Goal: Task Accomplishment & Management: Complete application form

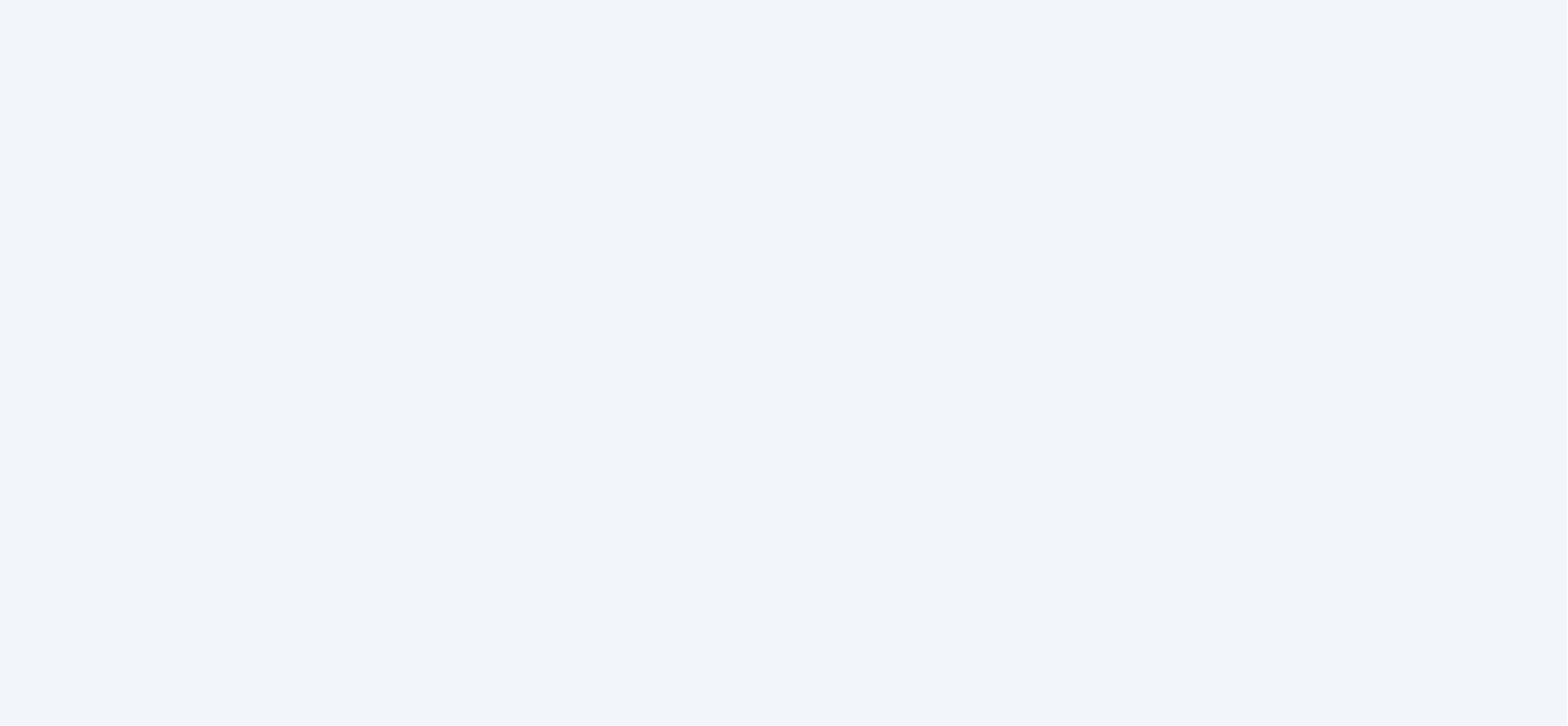
click at [1237, 0] on html at bounding box center [784, 0] width 1568 height 0
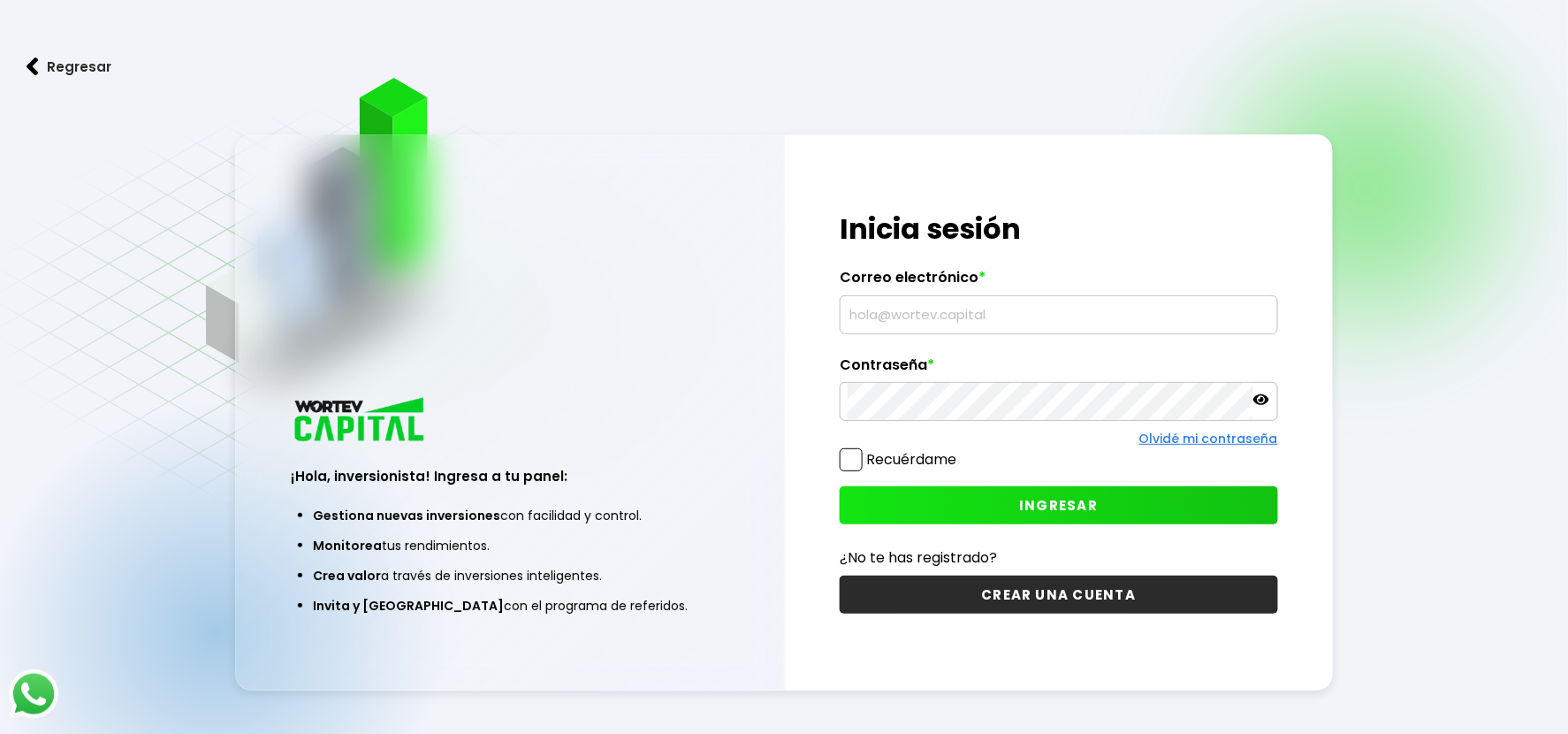
type input "hmartinezf@hotmail.com"
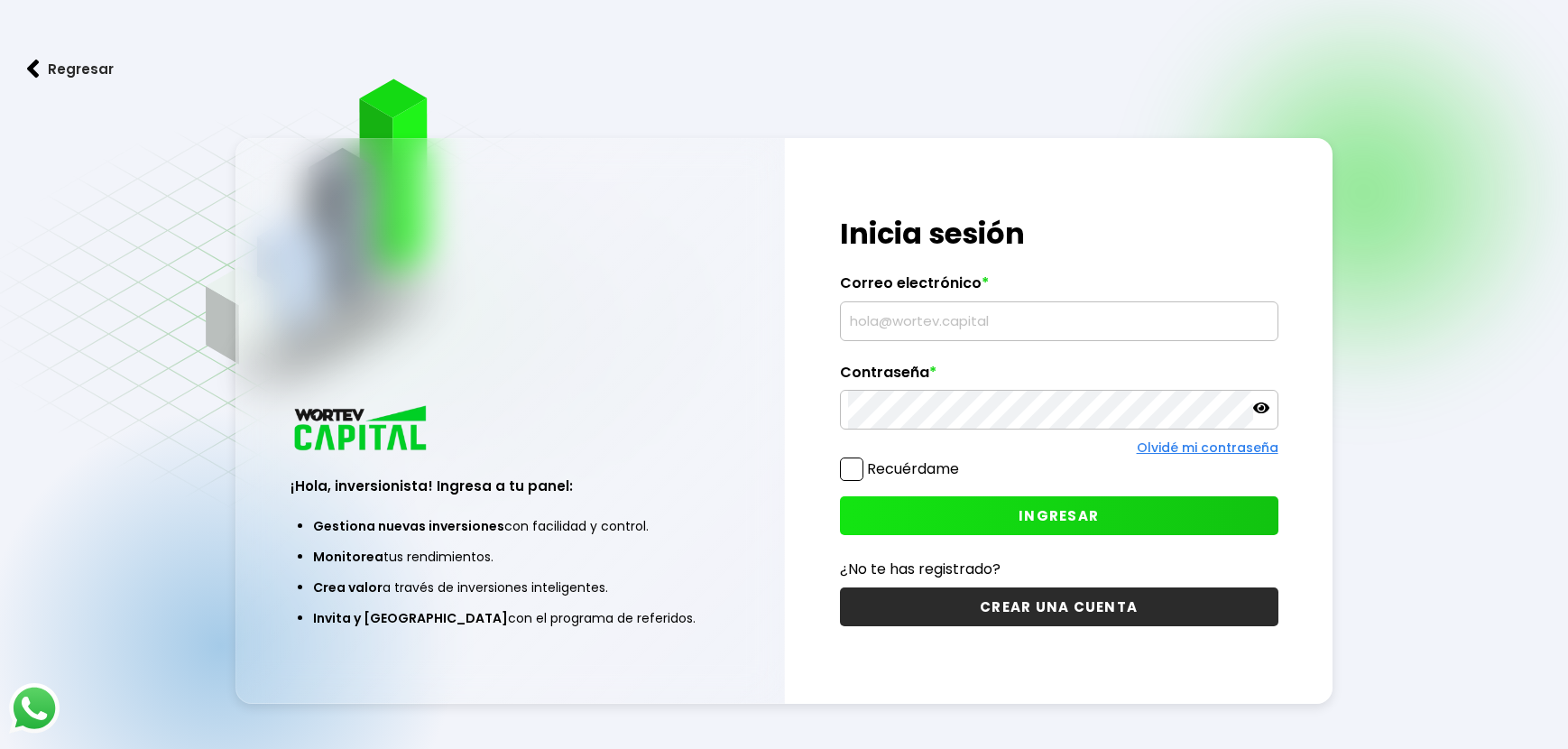
type input "hmartinezf@hotmail.com"
click at [937, 305] on input "hmartinezf@hotmail.com" at bounding box center [1059, 321] width 423 height 38
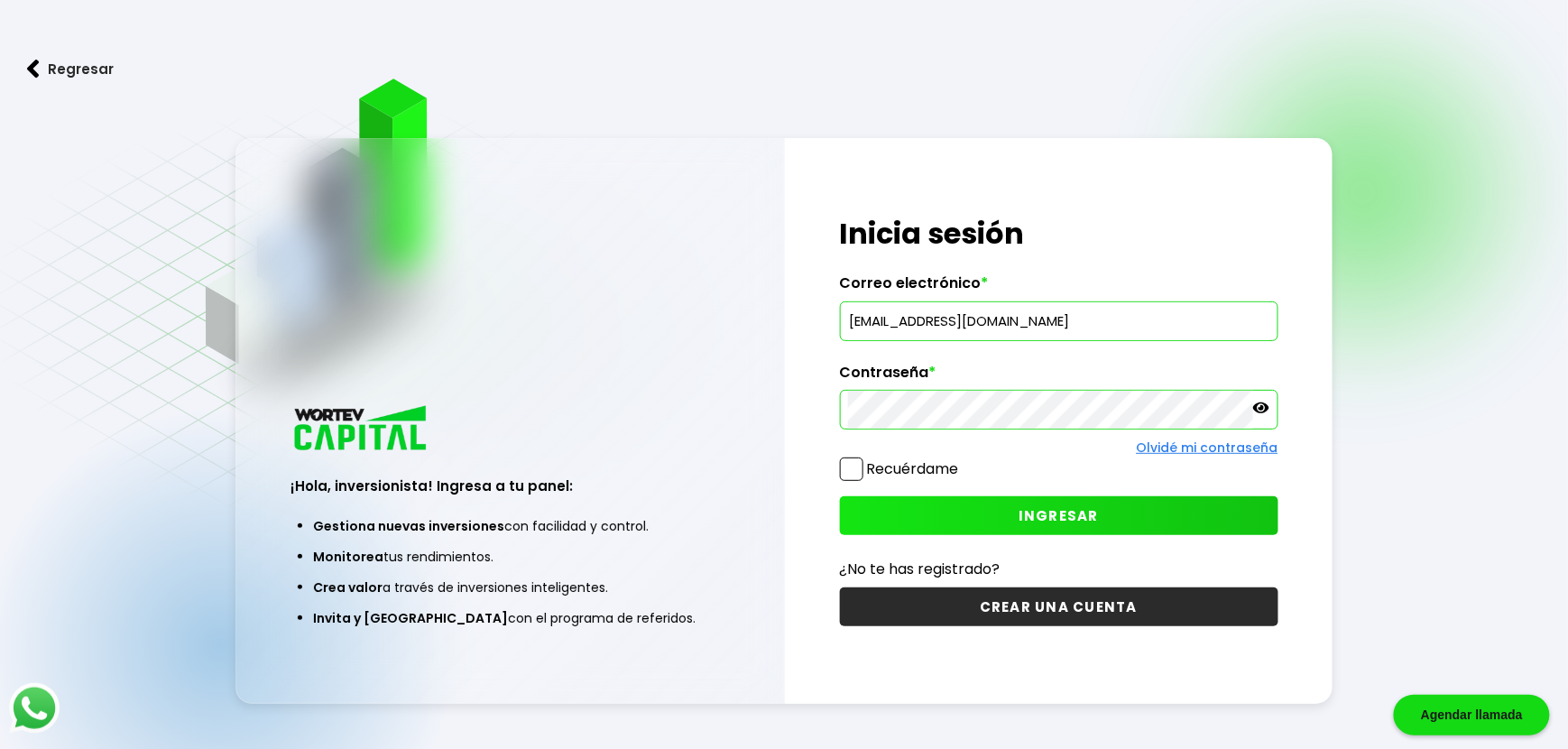
click at [933, 510] on button "INGRESAR" at bounding box center [1059, 516] width 438 height 39
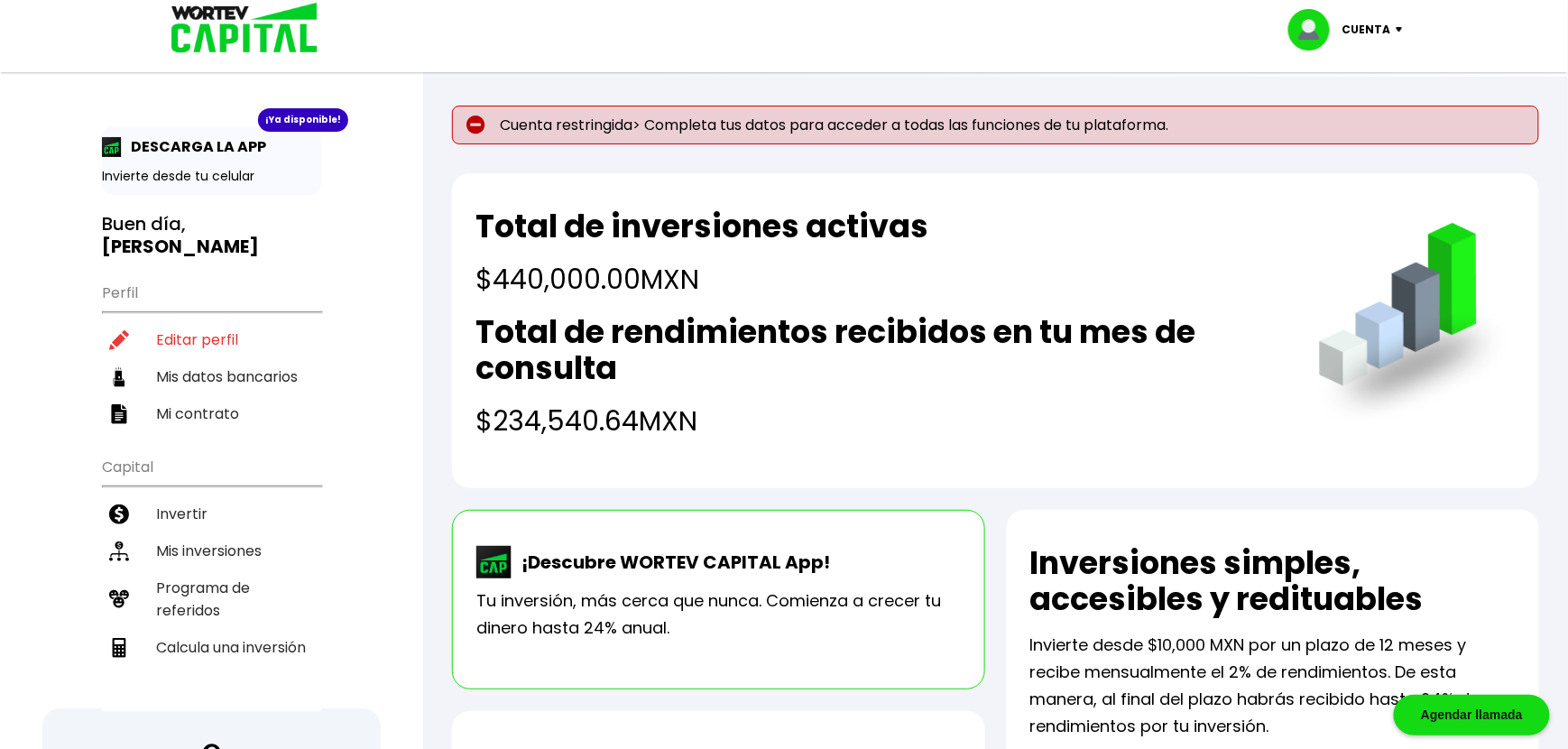
click at [848, 134] on p "Cuenta restringida> Completa tus datos para acceder a todas las funciones de tu…" at bounding box center [996, 125] width 1088 height 39
click at [226, 321] on li "Editar perfil" at bounding box center [211, 339] width 219 height 37
select select "Hombre"
select select "Posgrado"
select select "DF"
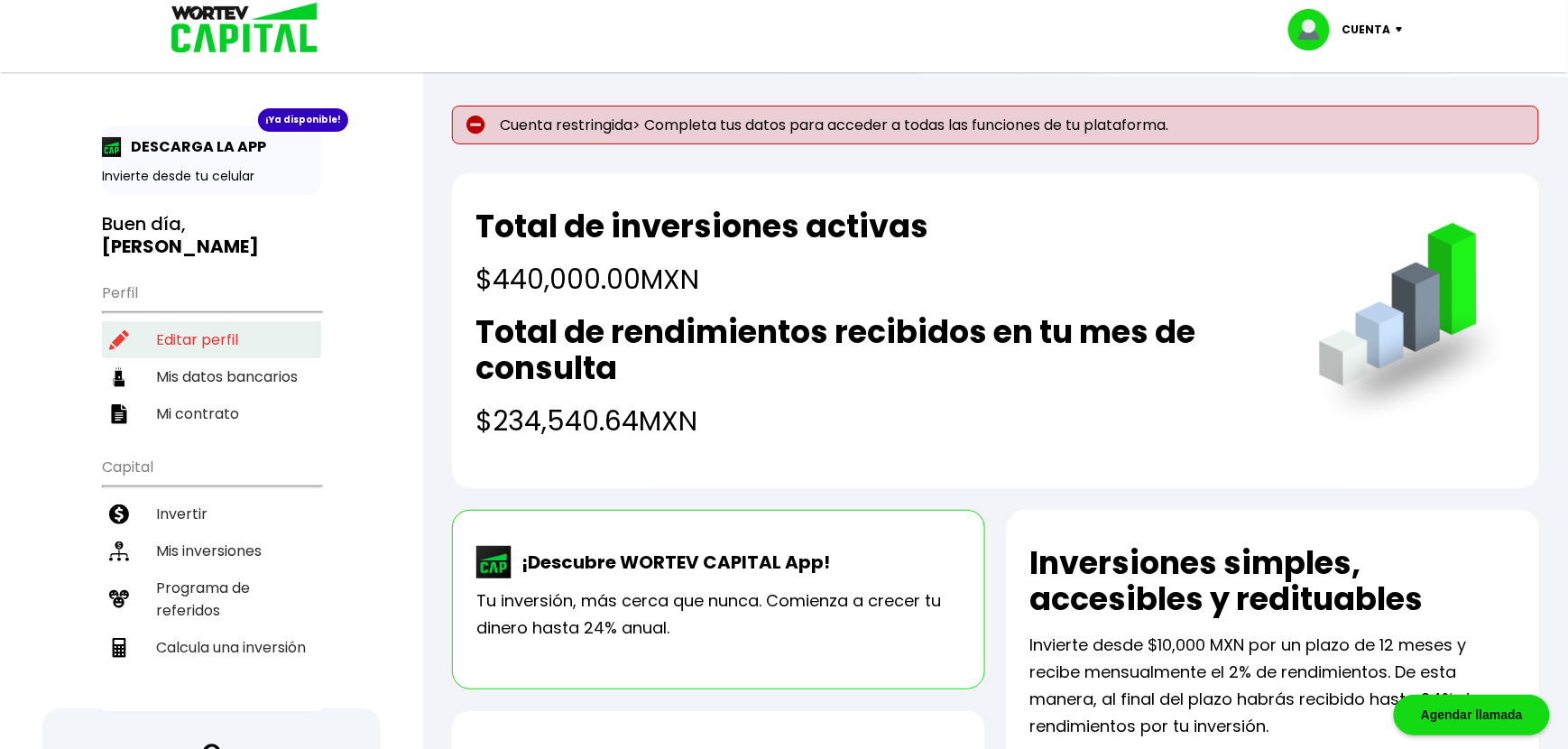
select select "Banamex"
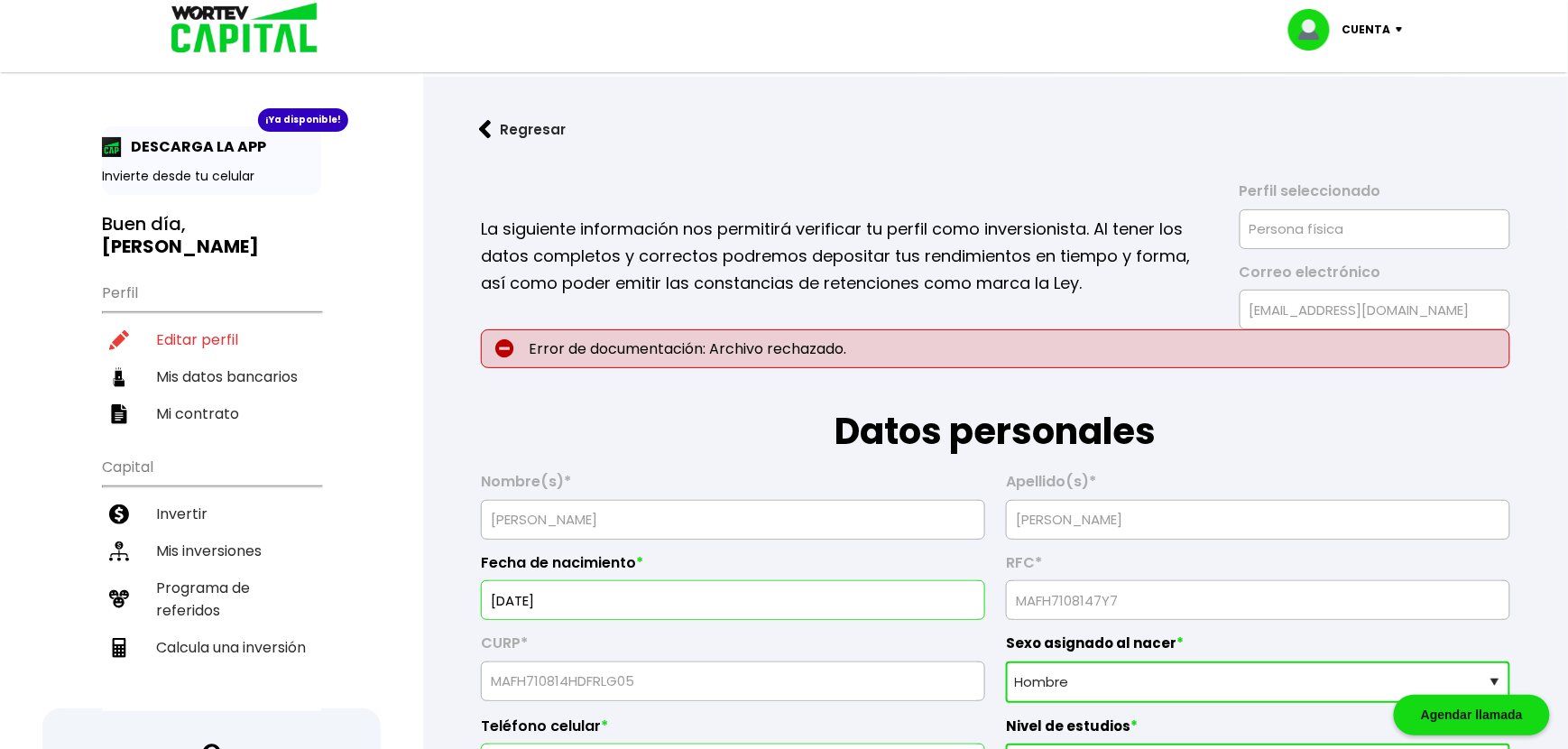
type input "14/08/1971"
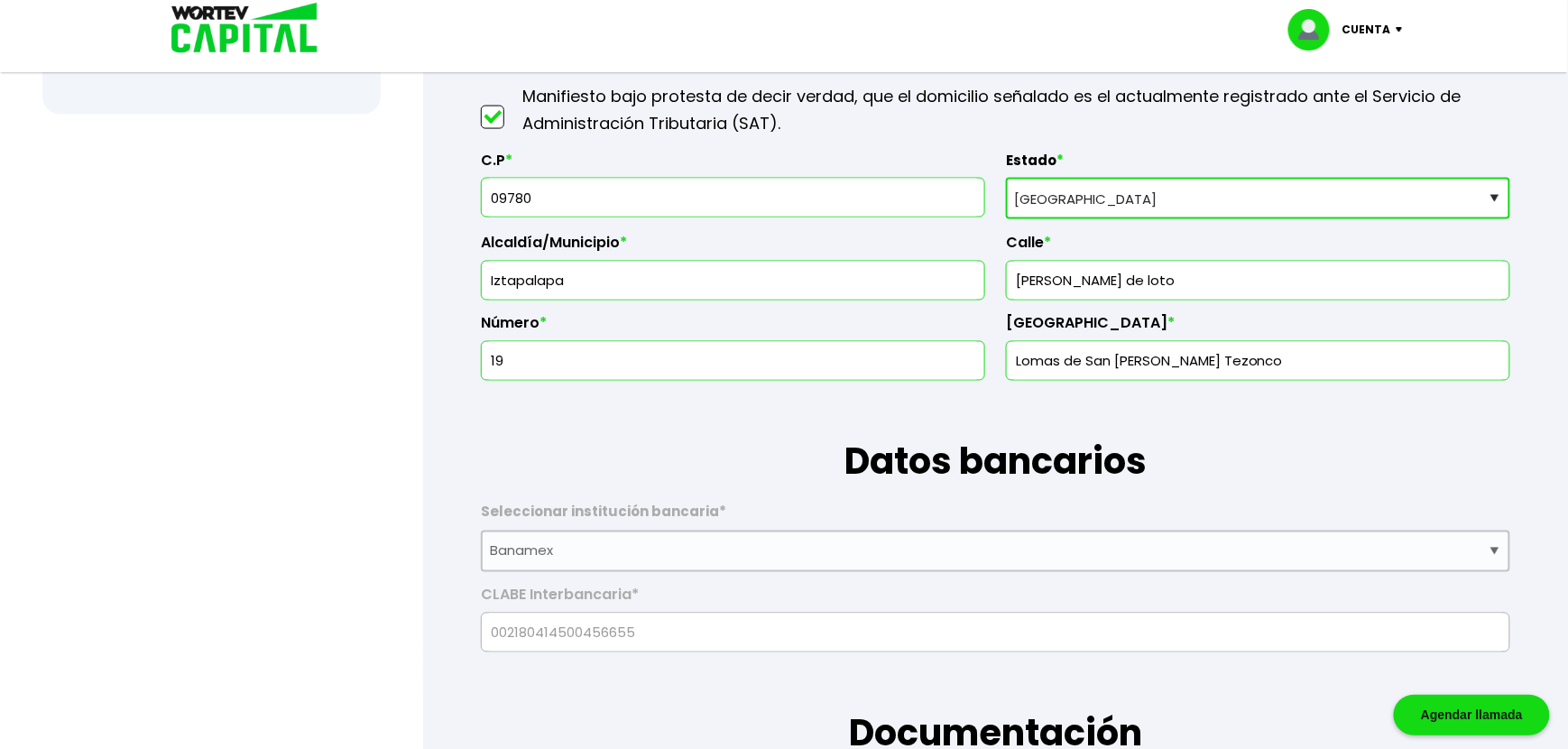
scroll to position [910, 0]
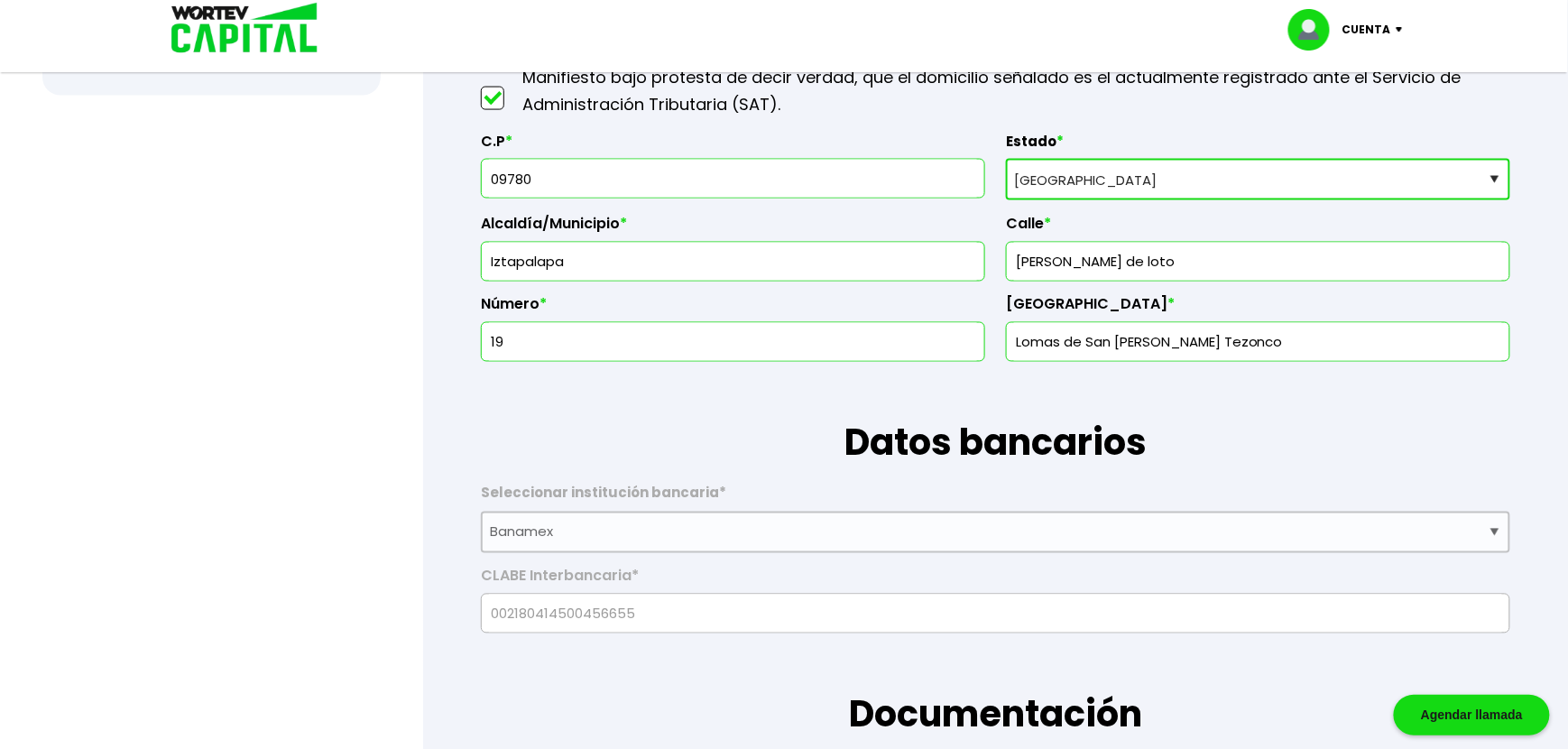
click at [1066, 267] on input "Flor de loto" at bounding box center [1258, 261] width 488 height 38
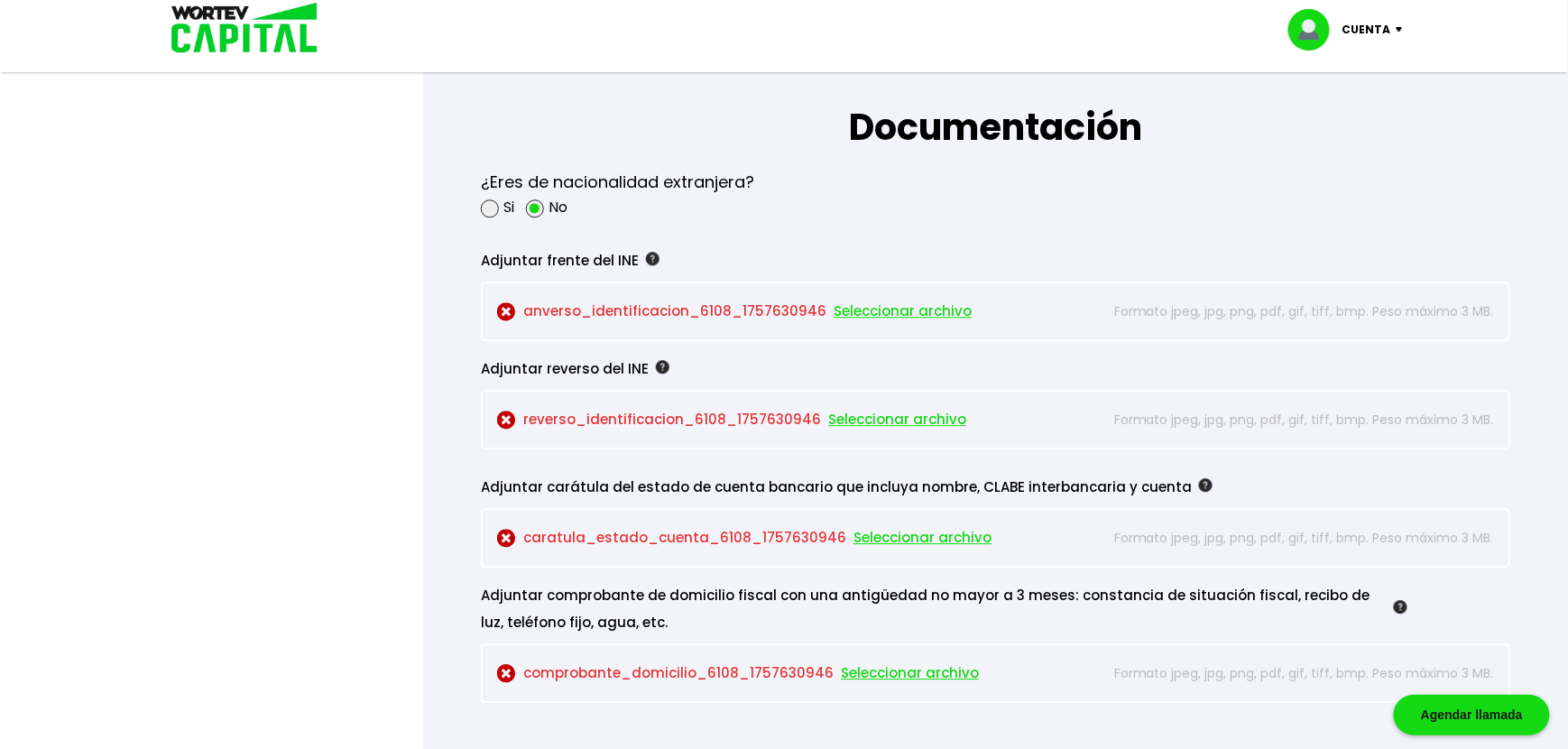
scroll to position [1530, 0]
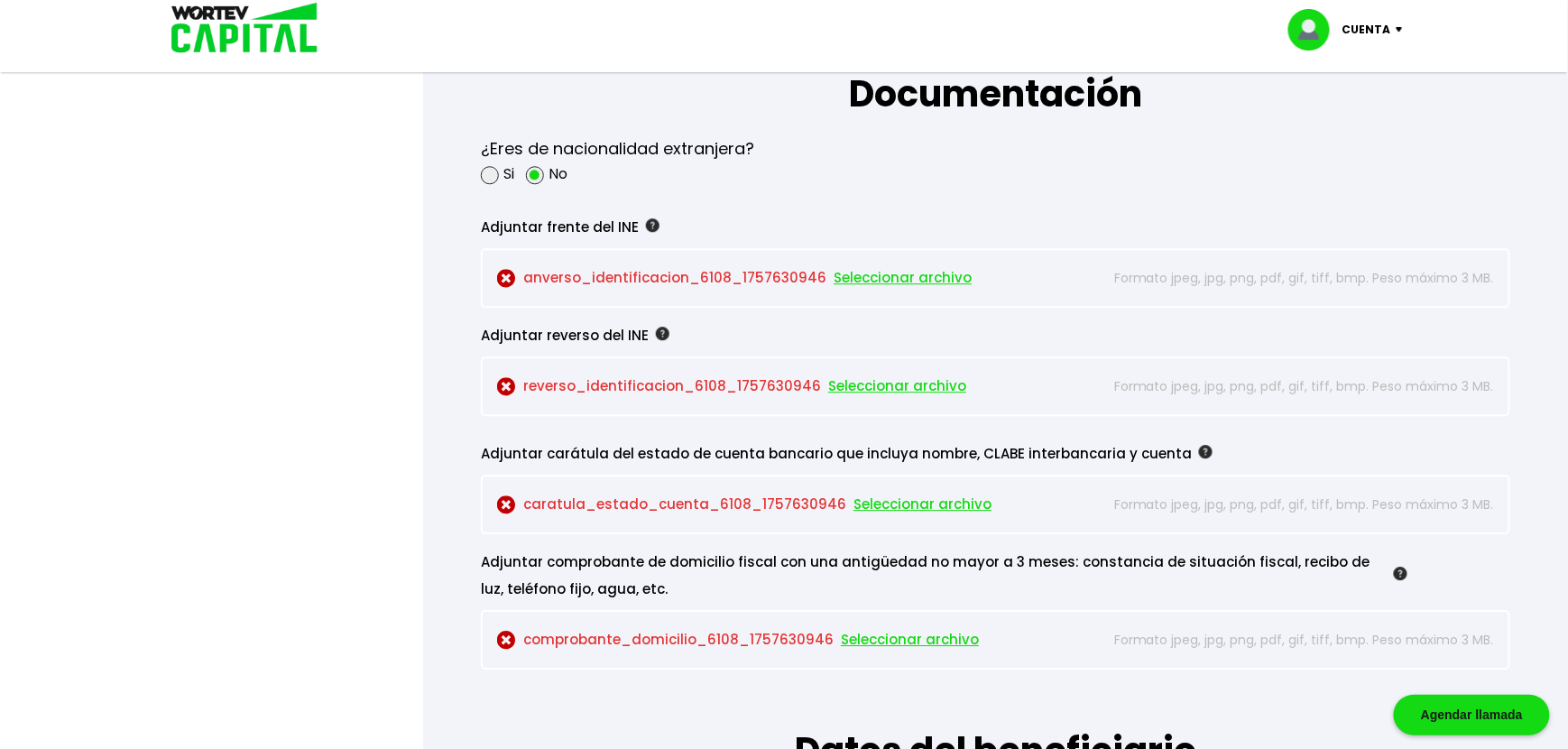
type input "Flor de Loto"
click at [868, 281] on span "Seleccionar archivo" at bounding box center [902, 277] width 138 height 27
click at [871, 389] on span "Seleccionar archivo" at bounding box center [897, 386] width 138 height 27
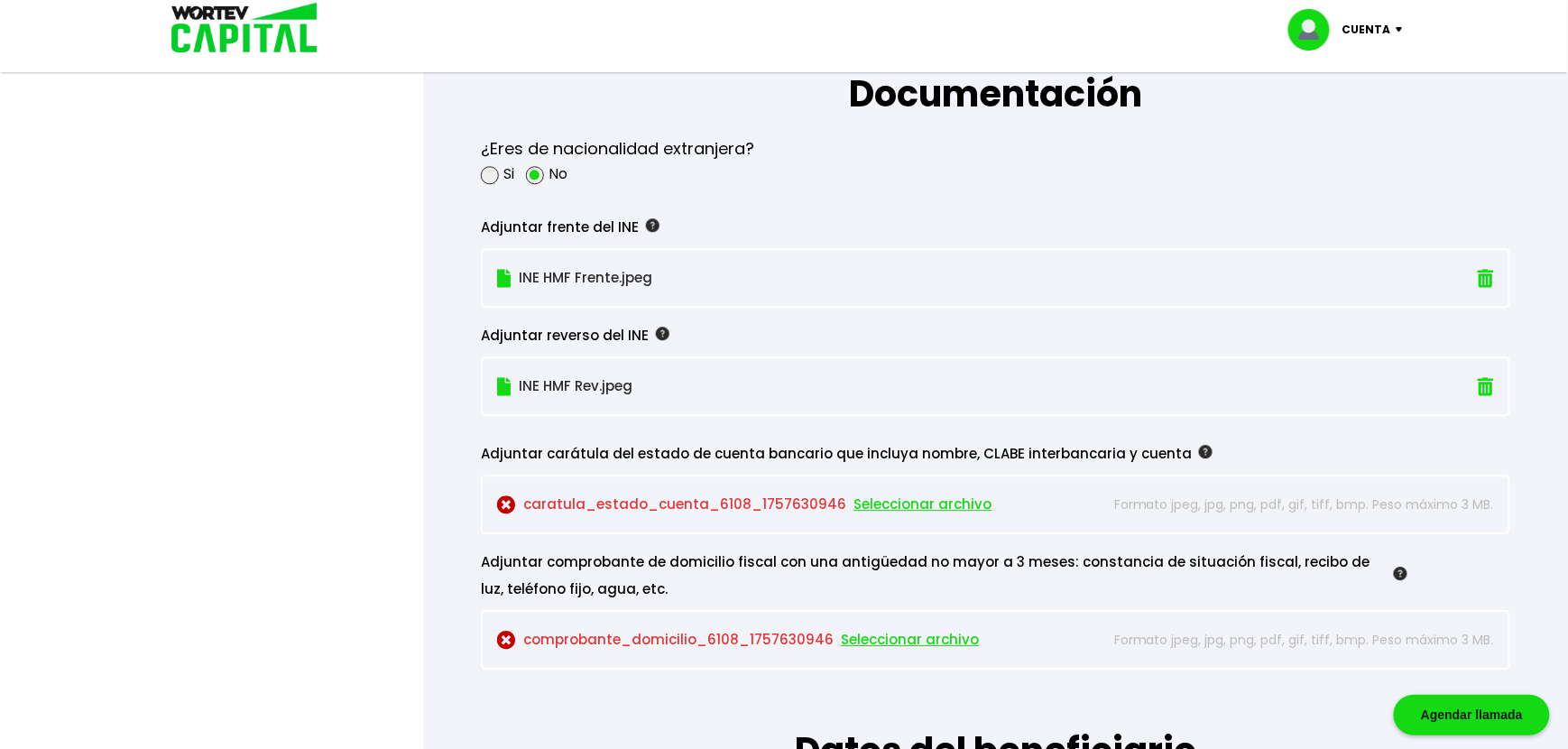
click at [911, 506] on span "Seleccionar archivo" at bounding box center [922, 504] width 138 height 27
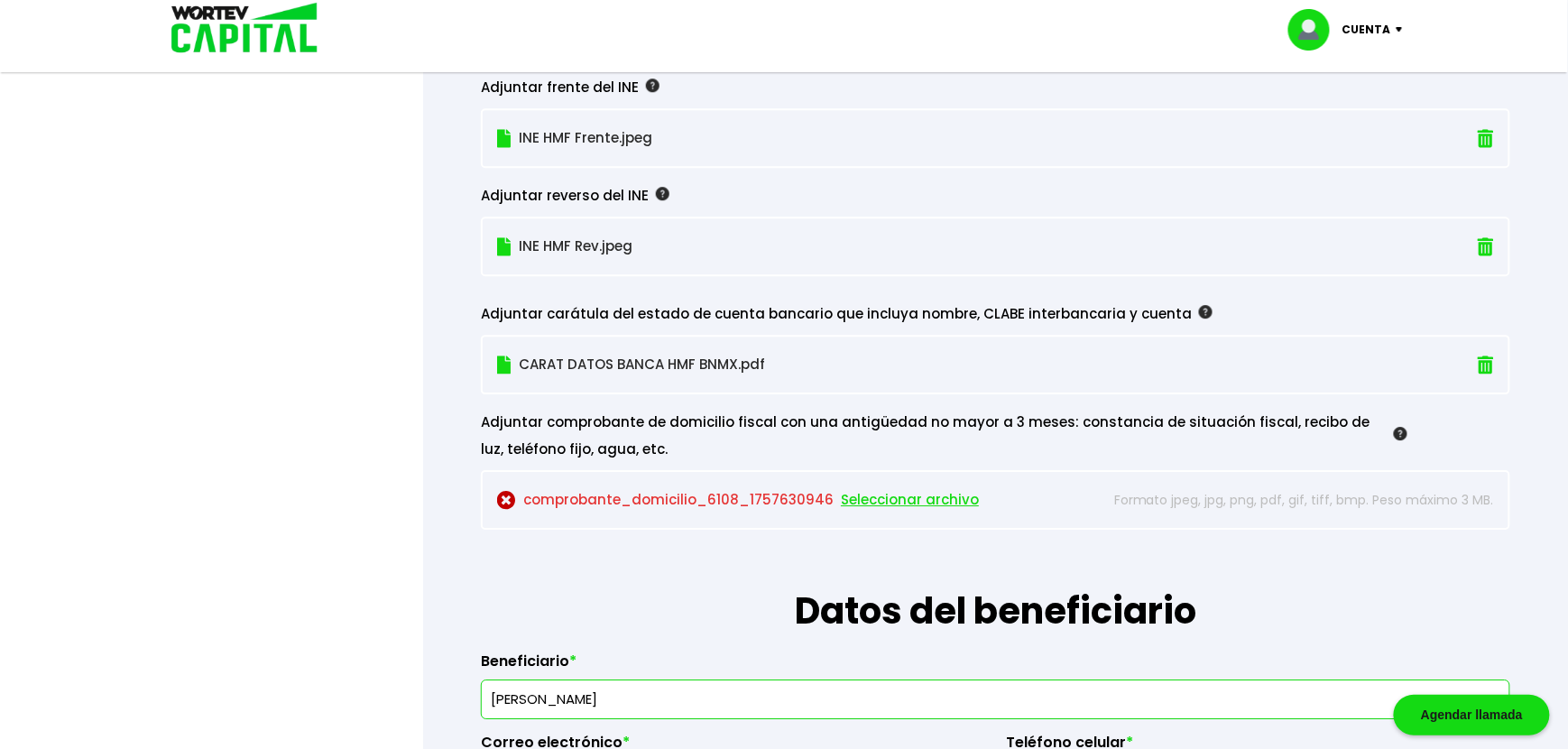
scroll to position [1683, 0]
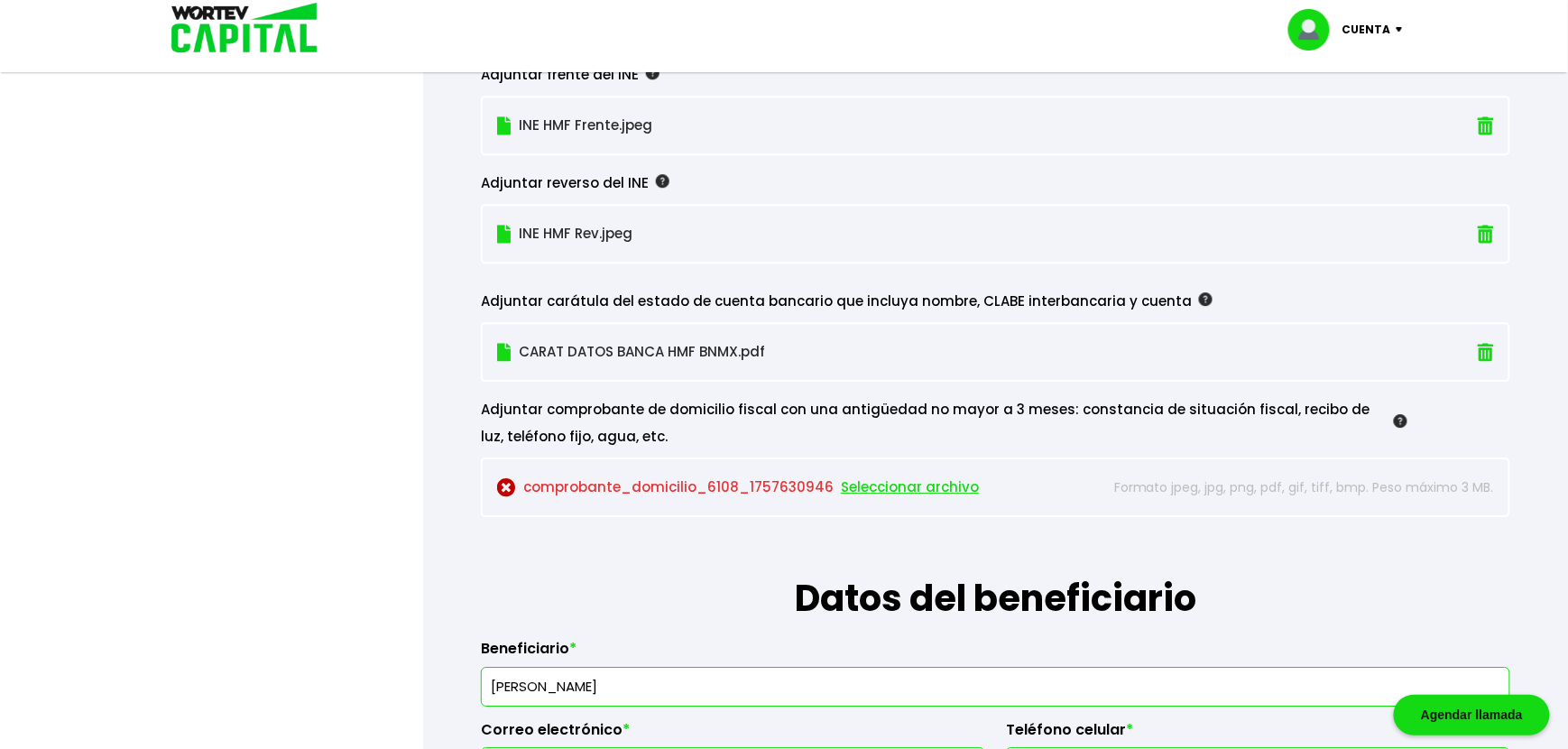
click at [911, 485] on span "Seleccionar archivo" at bounding box center [909, 486] width 138 height 27
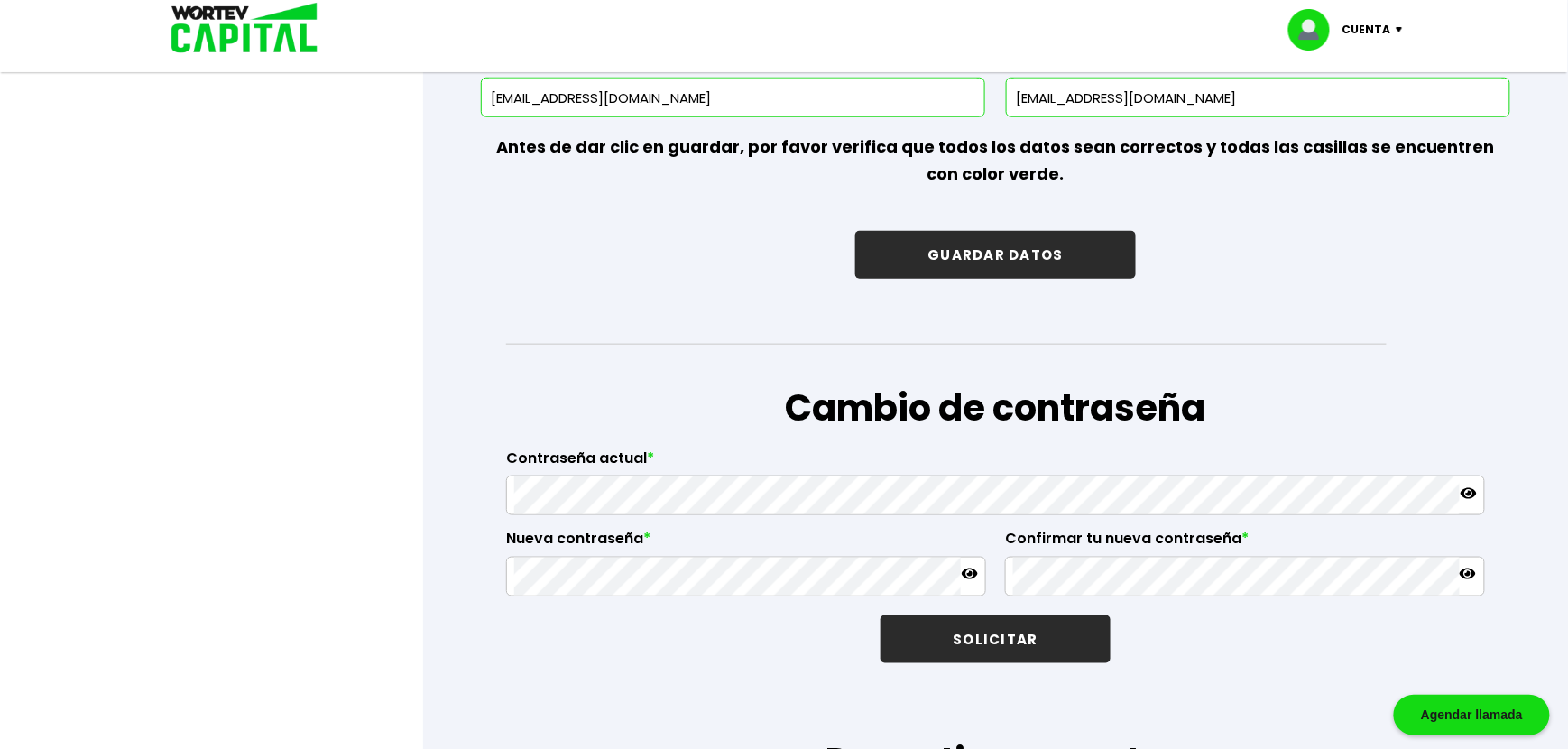
scroll to position [2838, 0]
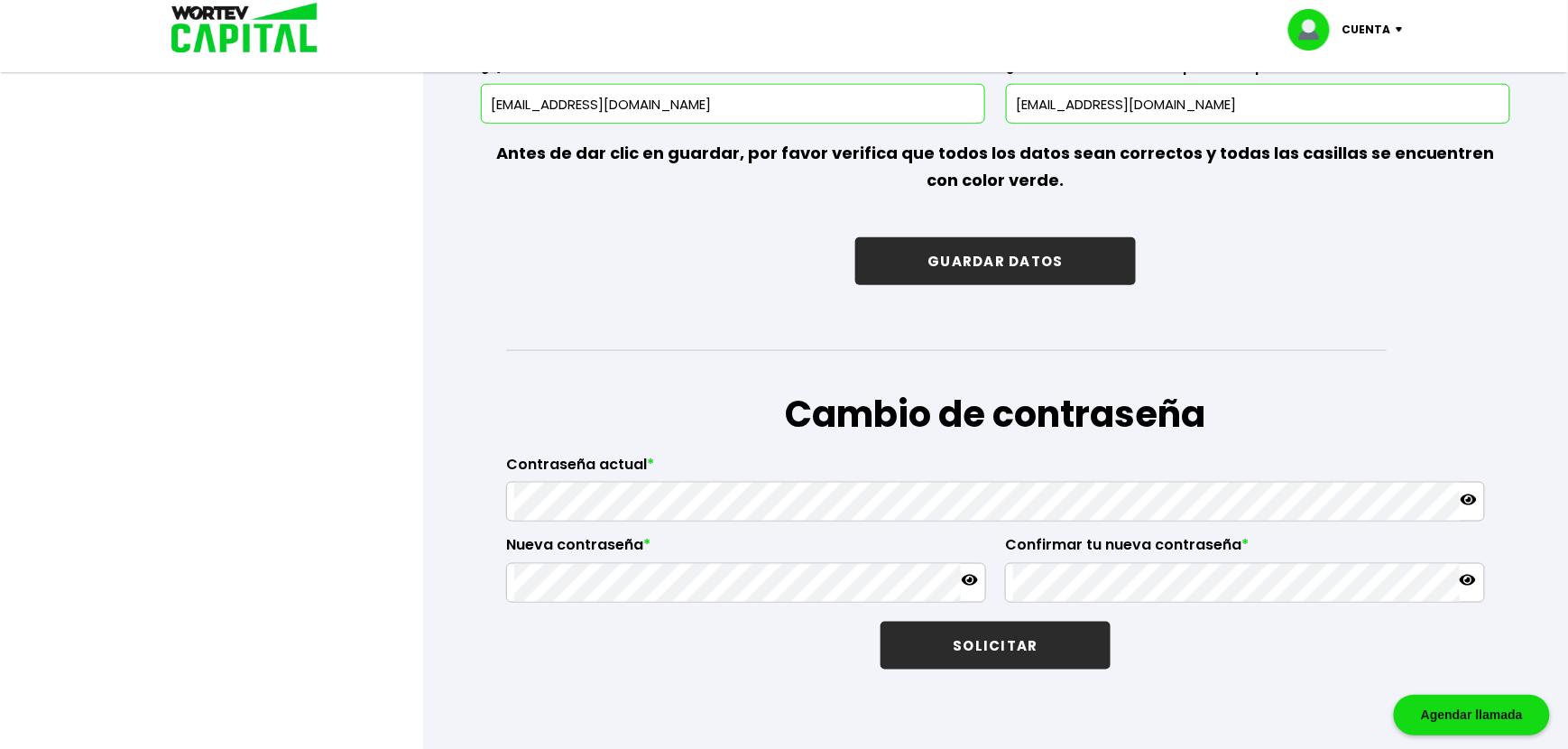
click at [1030, 260] on button "GUARDAR DATOS" at bounding box center [995, 262] width 279 height 48
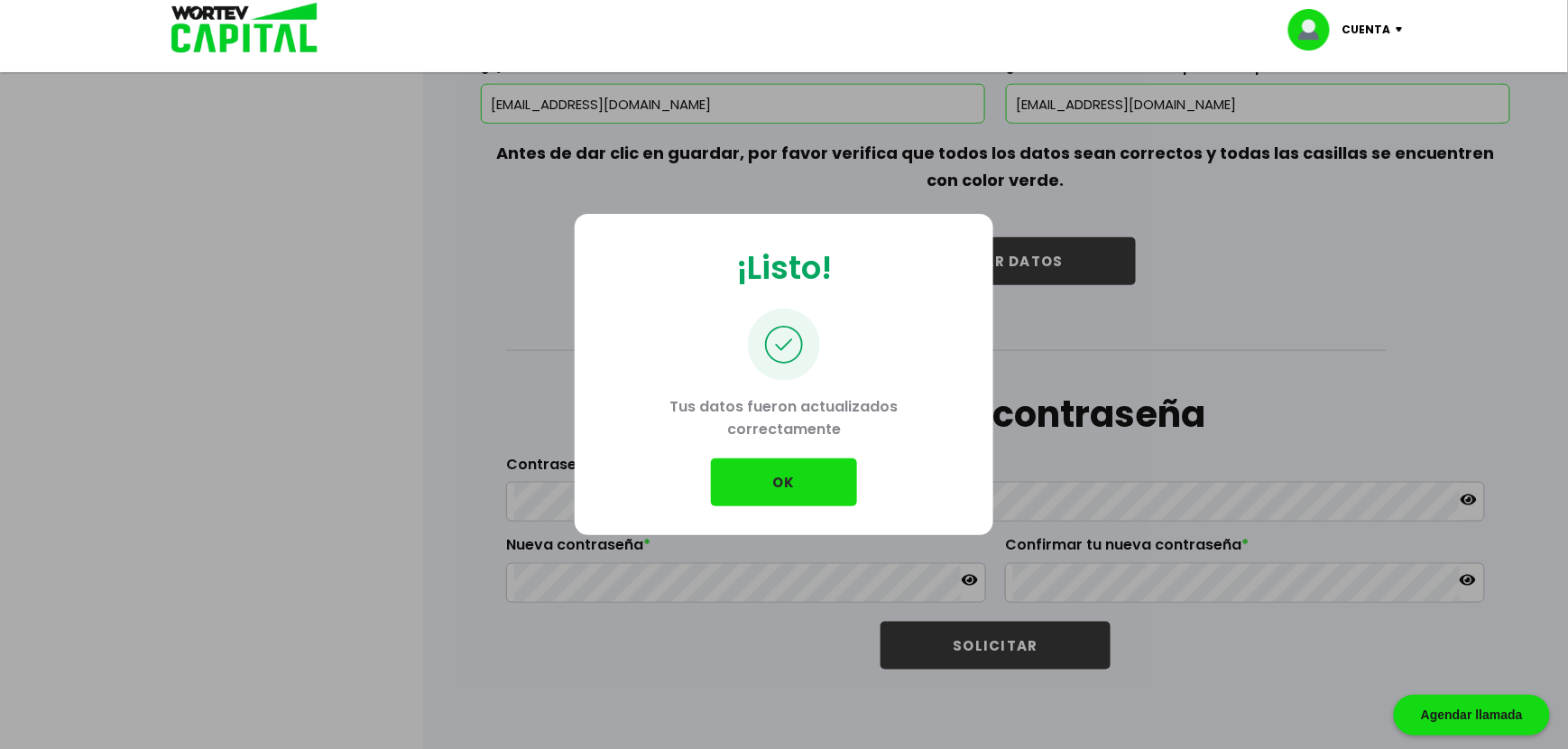
click at [809, 485] on button "OK" at bounding box center [784, 483] width 146 height 48
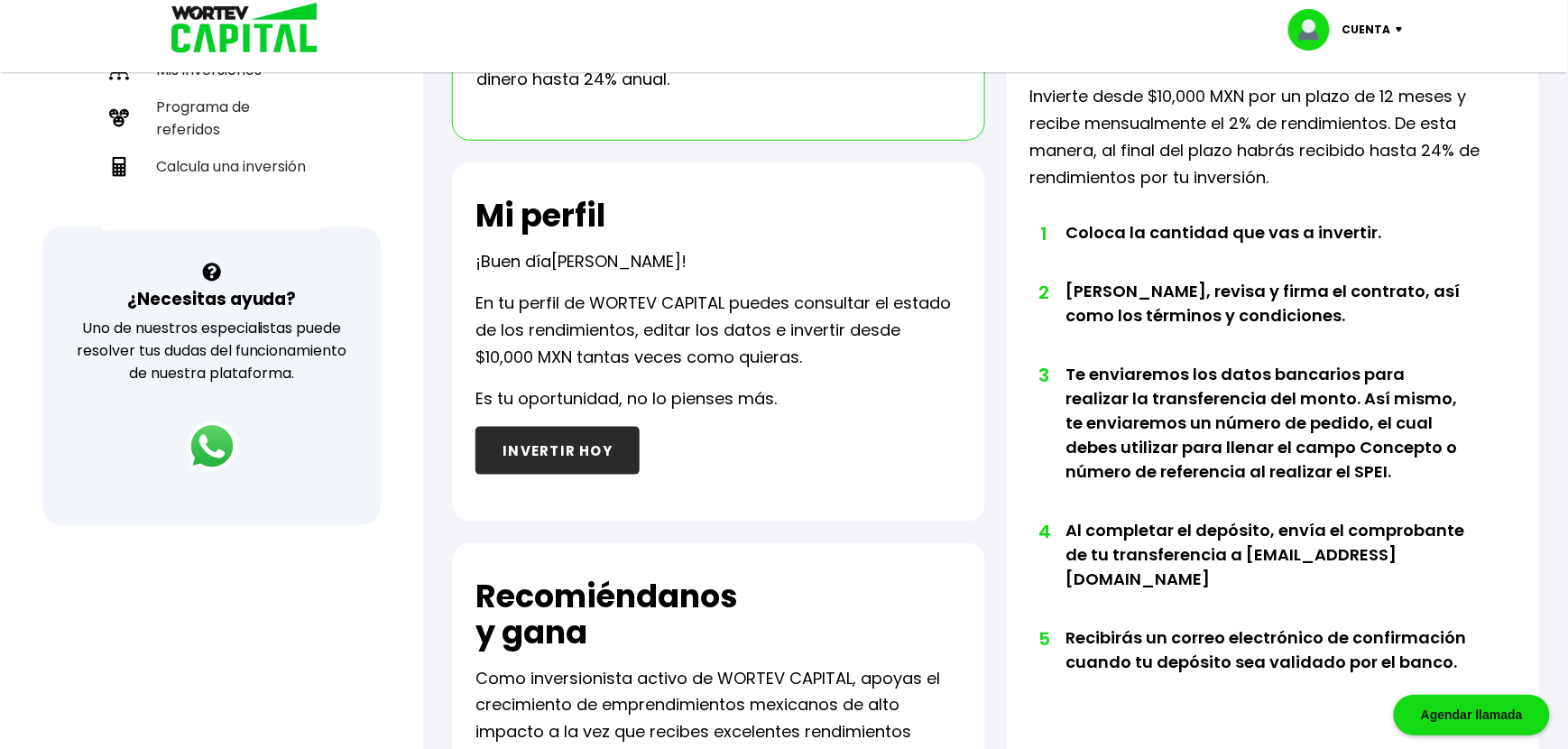
scroll to position [361, 0]
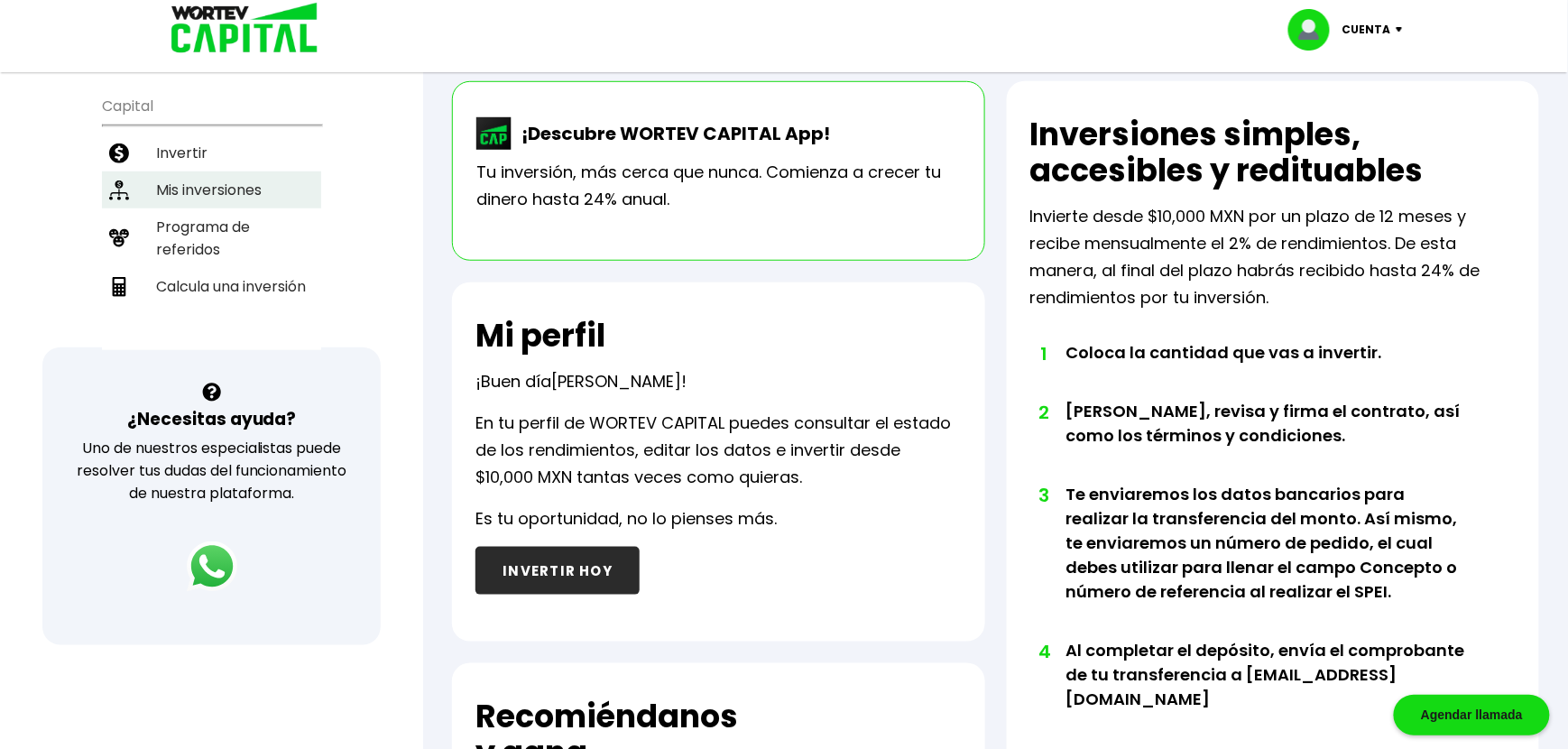
click at [218, 171] on li "Mis inversiones" at bounding box center [211, 190] width 219 height 37
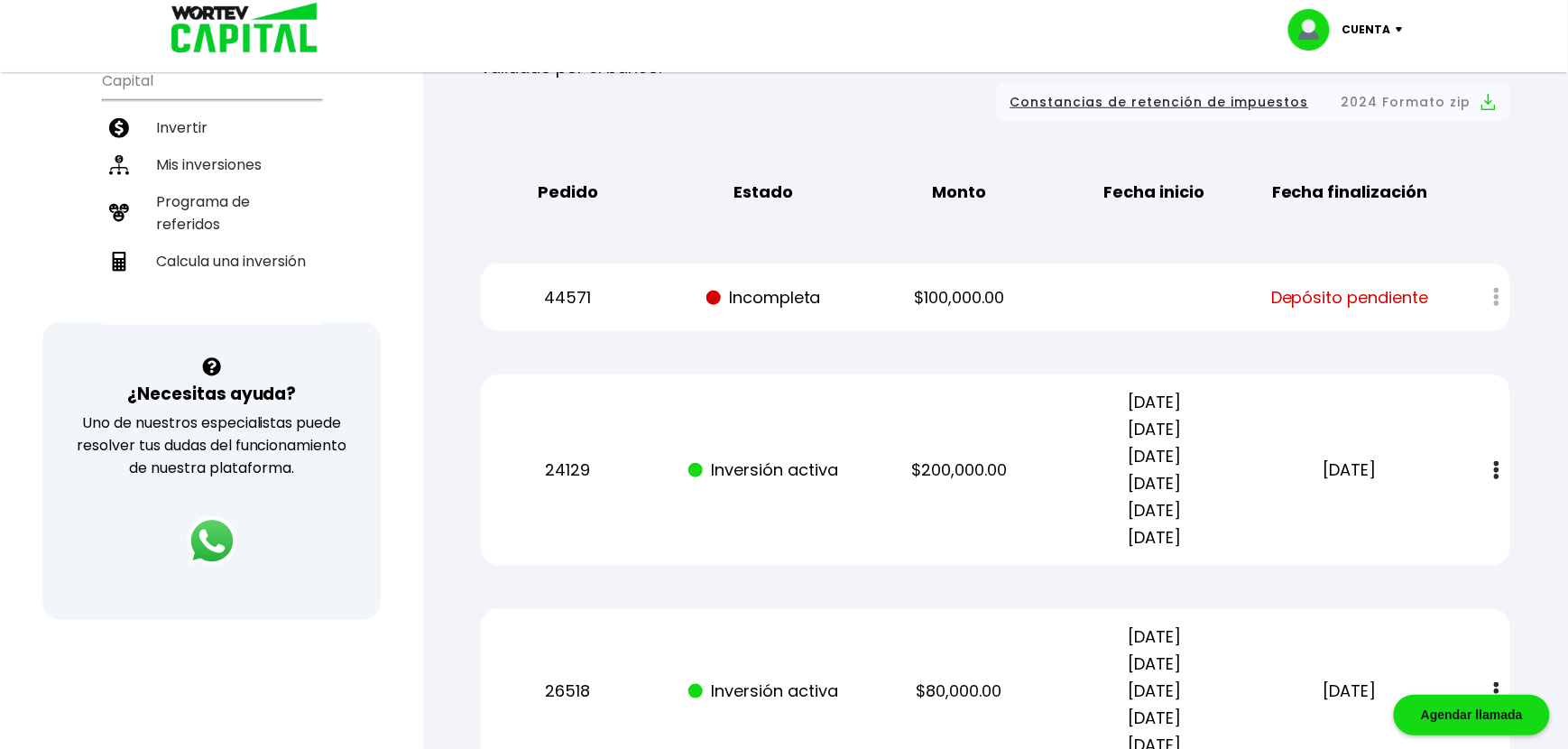
scroll to position [361, 0]
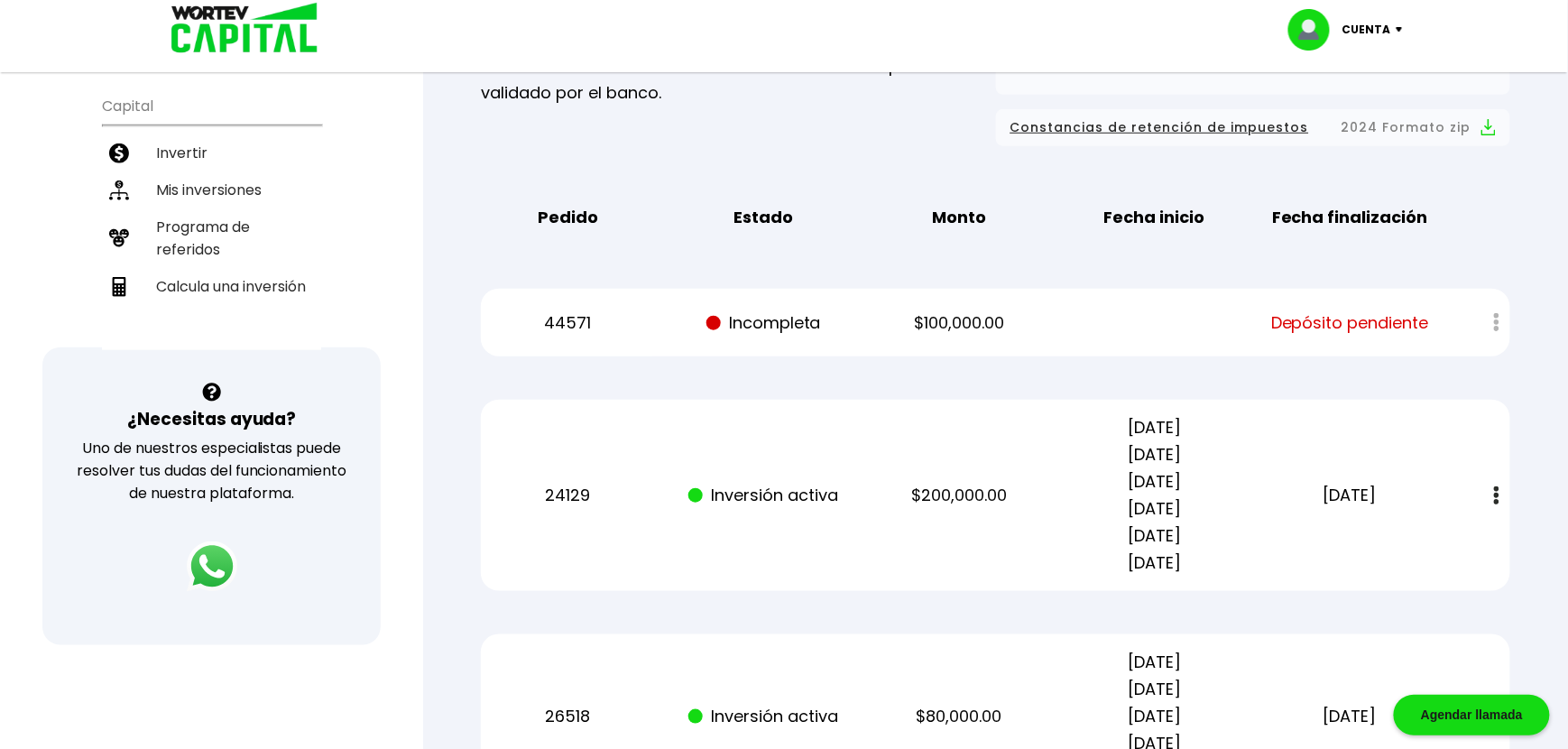
click at [780, 321] on p "Incompleta" at bounding box center [764, 323] width 166 height 27
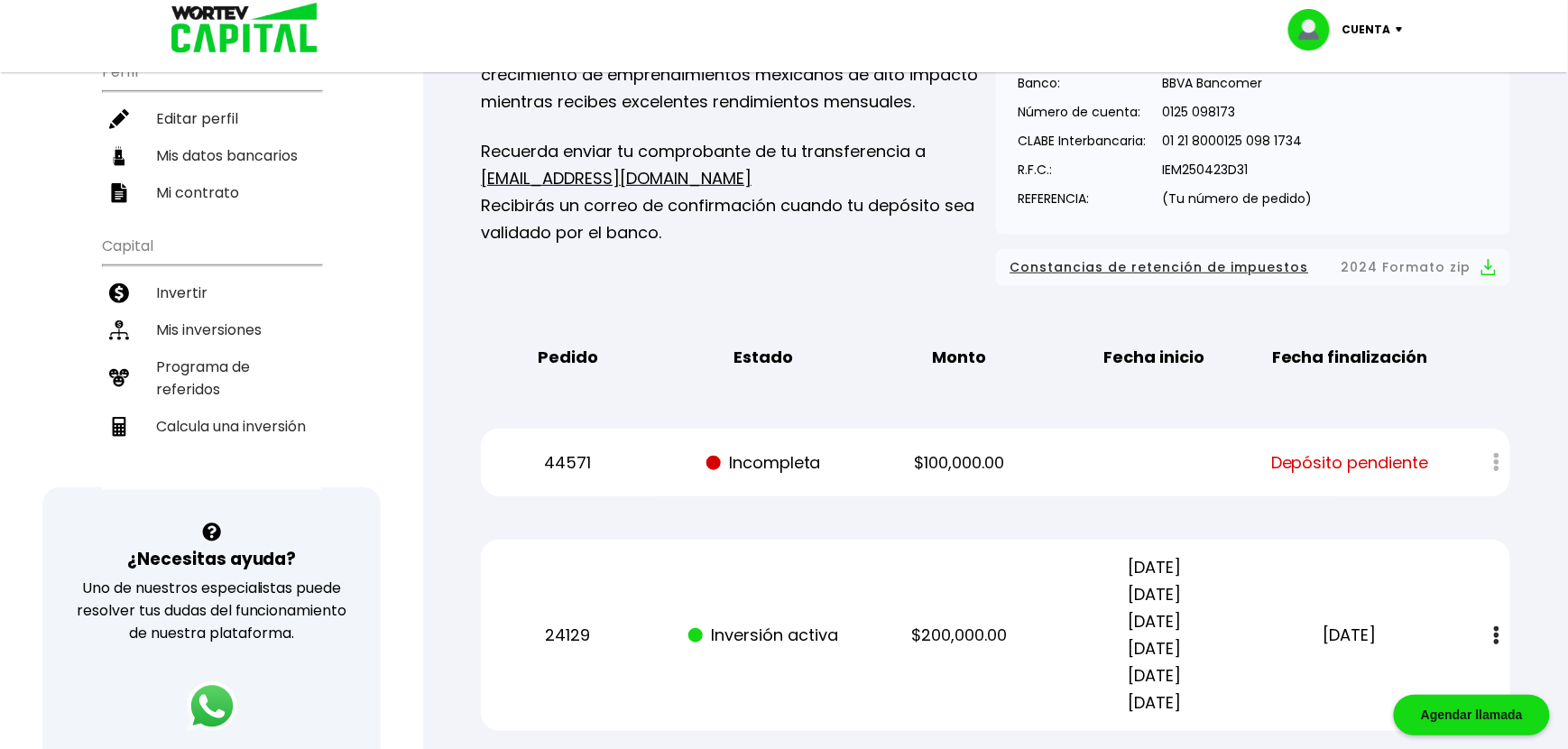
scroll to position [232, 0]
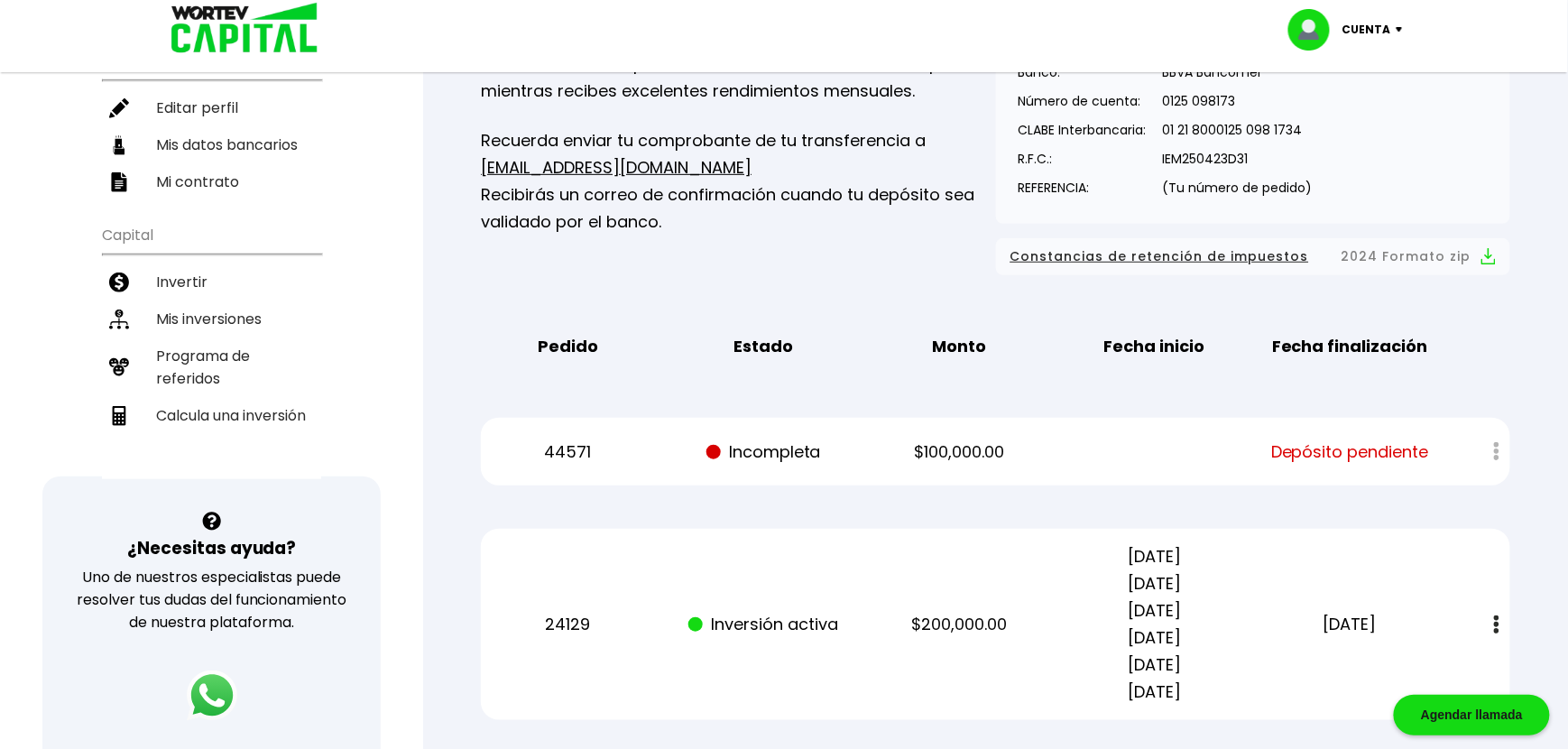
click at [793, 441] on p "Incompleta" at bounding box center [764, 451] width 166 height 27
click at [1499, 449] on div at bounding box center [1485, 451] width 52 height 39
click at [1359, 446] on span "Depósito pendiente" at bounding box center [1351, 451] width 158 height 27
click at [939, 467] on div "44571 Incompleta $100,000.00 Depósito pendiente" at bounding box center [995, 451] width 1030 height 68
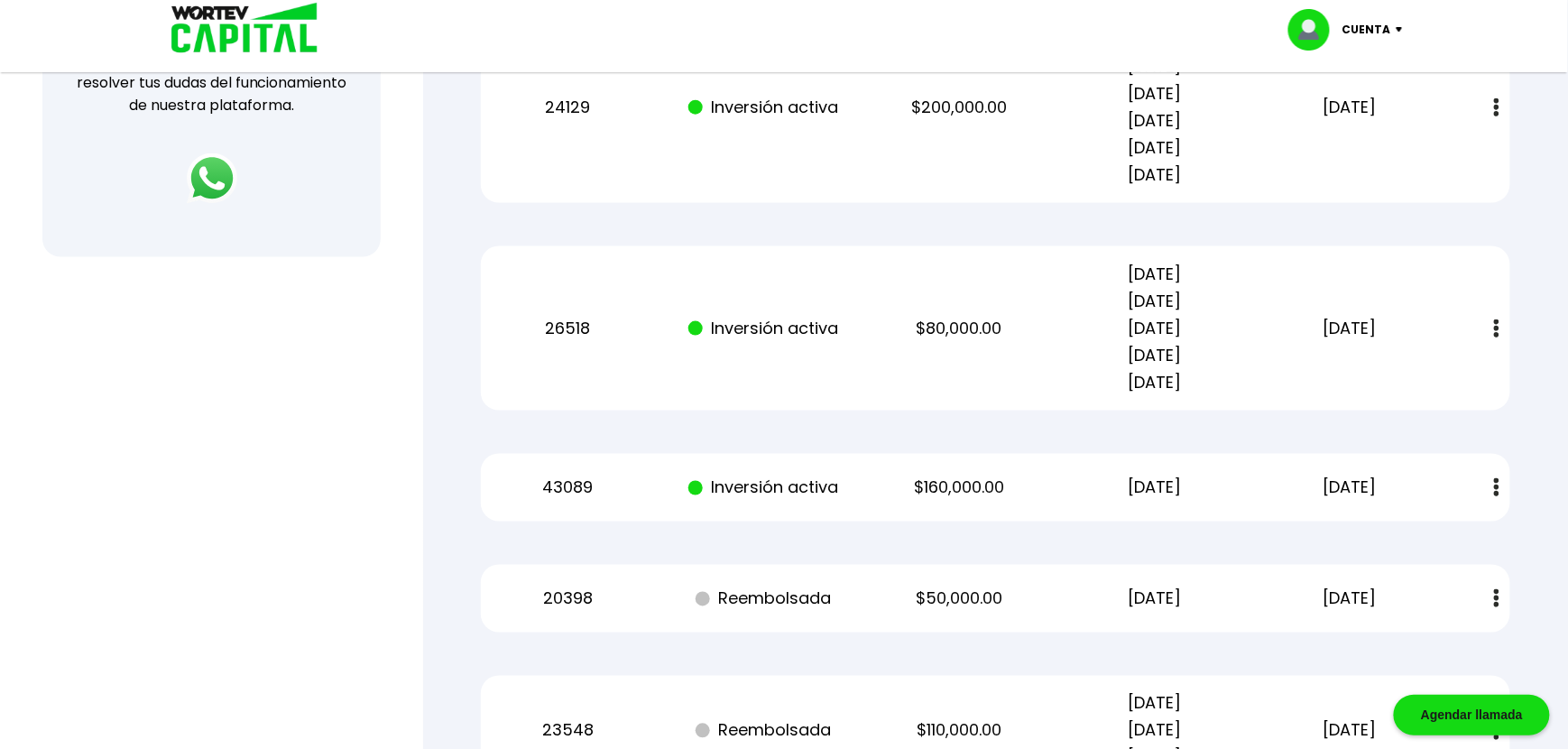
scroll to position [841, 0]
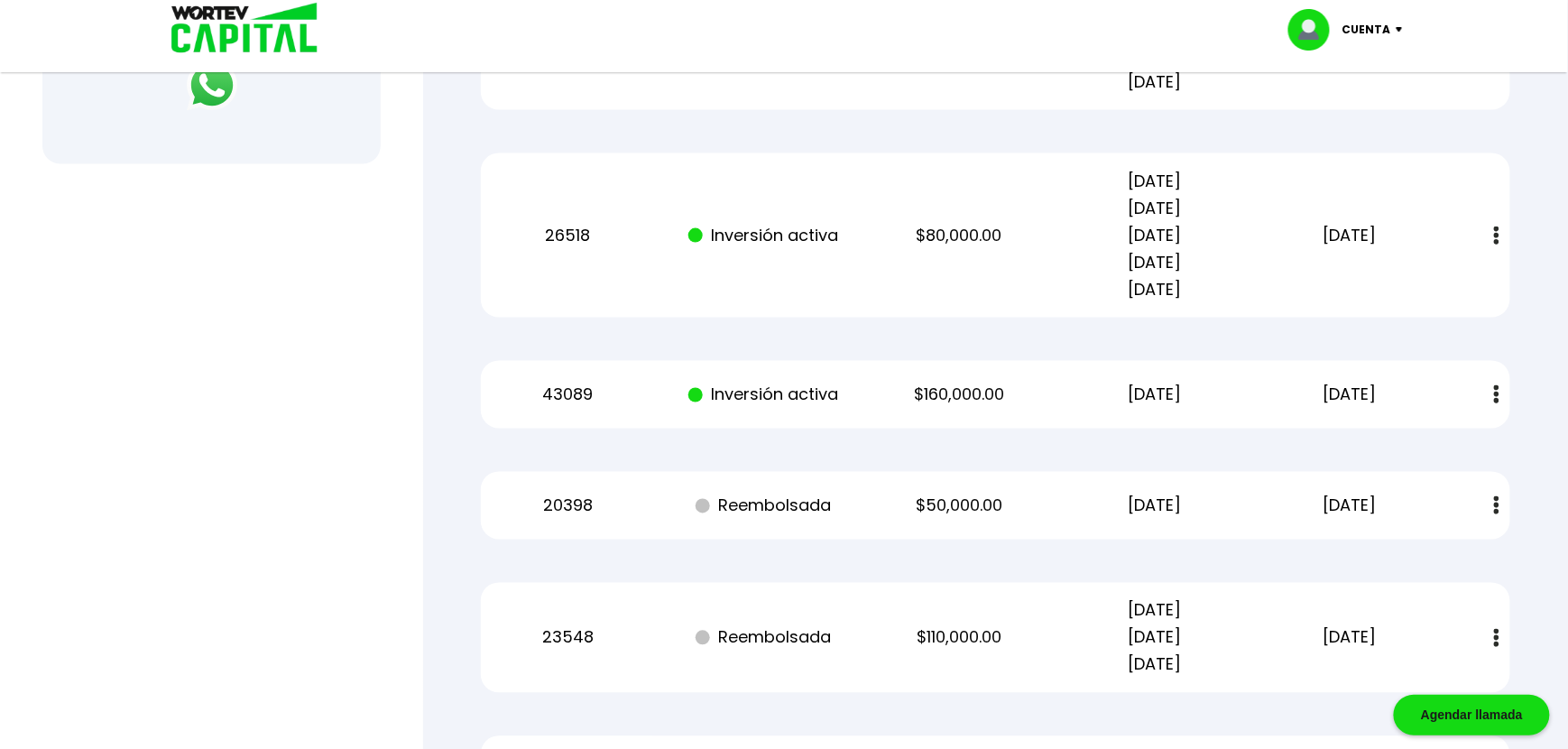
click at [1380, 26] on p "Cuenta" at bounding box center [1367, 30] width 49 height 27
click at [1322, 124] on li "Cerrar sesión" at bounding box center [1348, 120] width 144 height 37
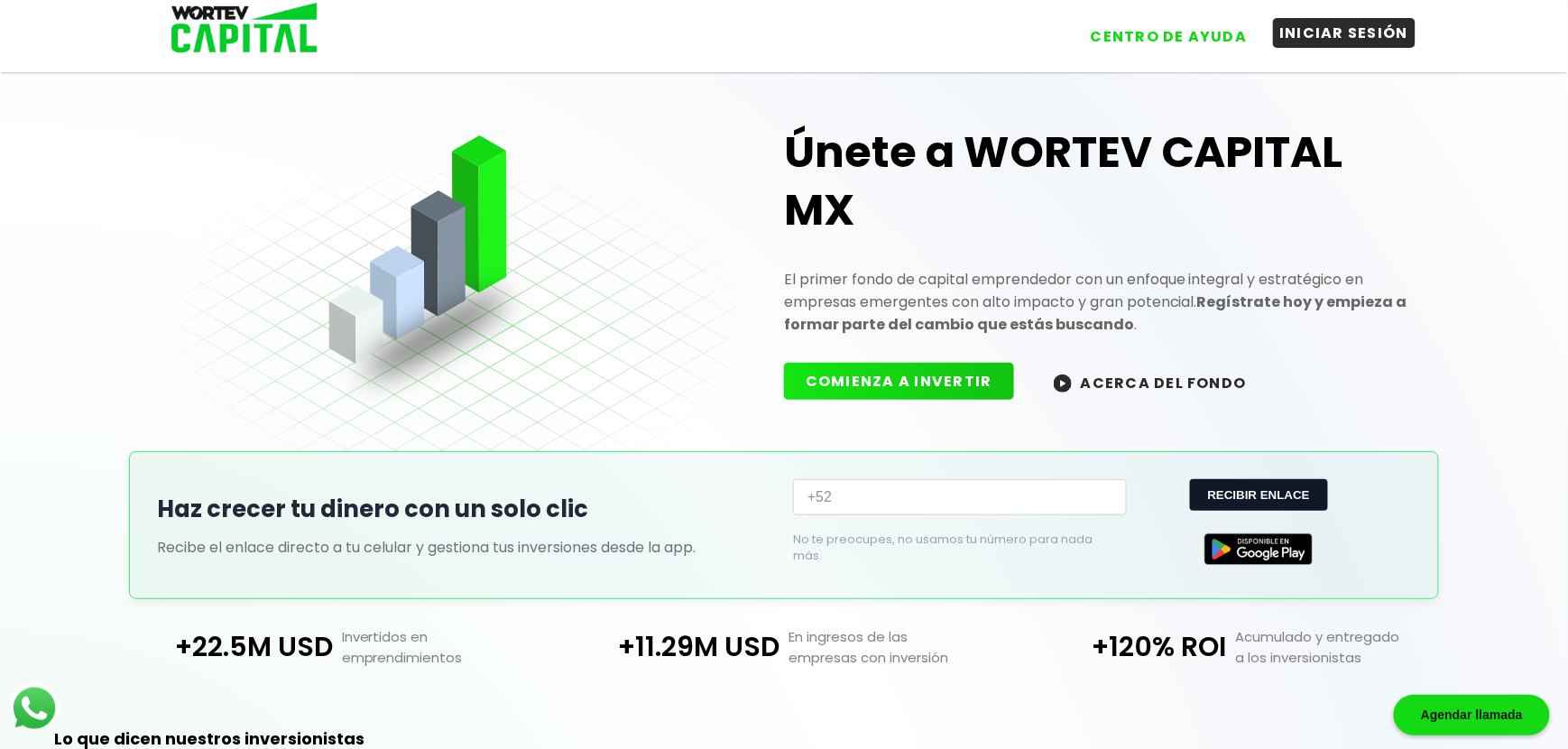
click at [1365, 25] on button "INICIAR SESIÓN" at bounding box center [1344, 33] width 143 height 30
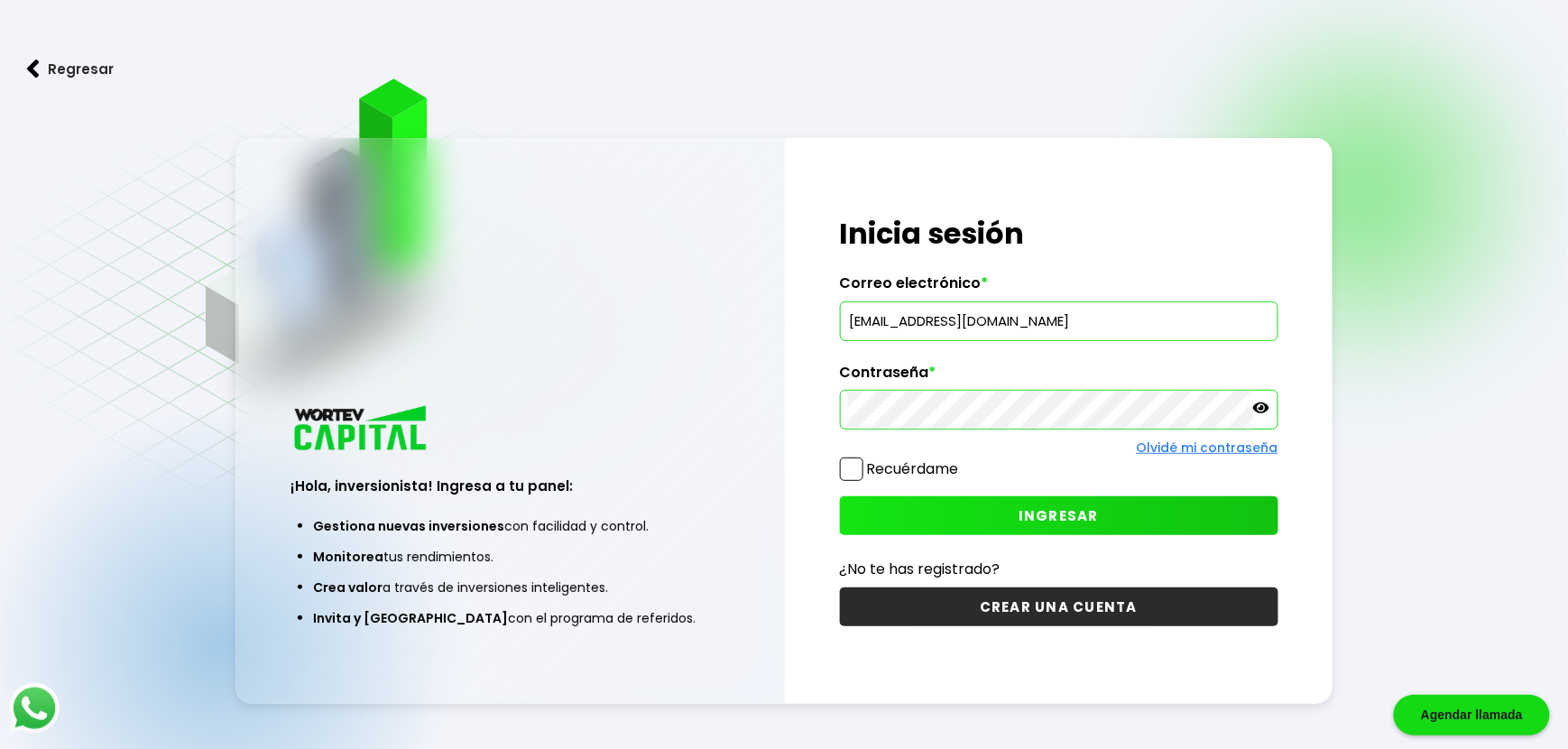
click at [1025, 319] on input "hmartinezf@hotmail.com" at bounding box center [1059, 321] width 423 height 38
type input "hmartinezf71@gmail.com"
click at [994, 514] on button "INGRESAR" at bounding box center [1059, 516] width 438 height 39
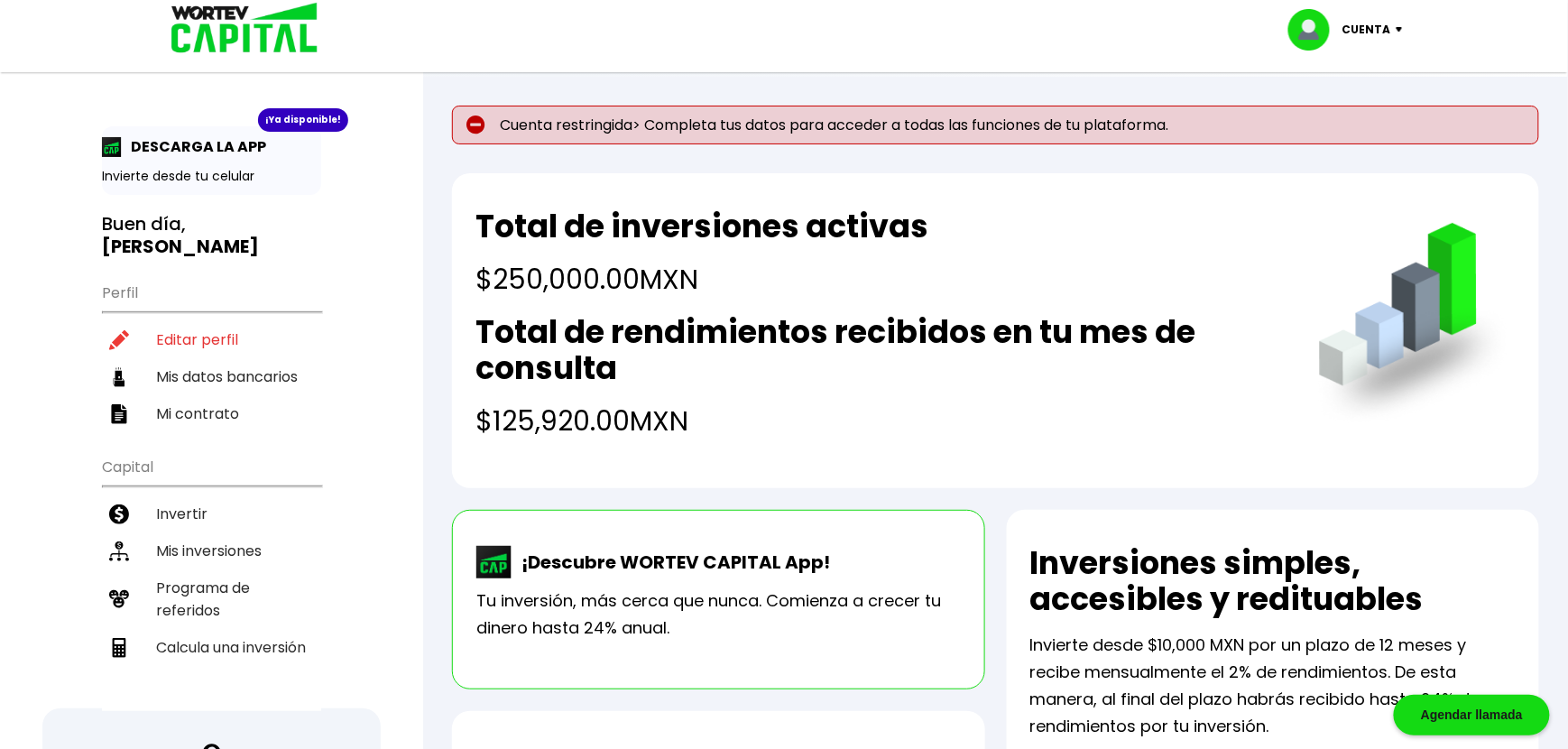
click at [1388, 15] on div "Cuenta" at bounding box center [1352, 30] width 128 height 42
click at [1377, 116] on li "Cerrar sesión" at bounding box center [1348, 120] width 144 height 37
